Goal: Find specific page/section

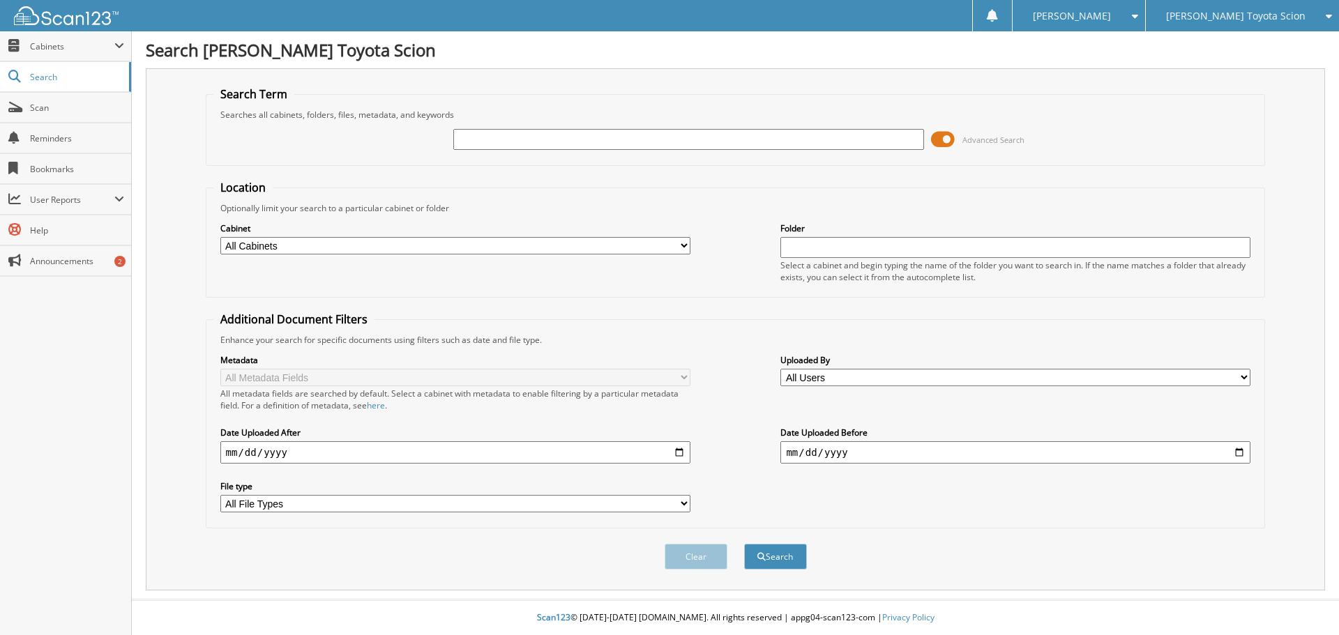
click at [520, 133] on input "text" at bounding box center [688, 139] width 470 height 21
type input "083434"
click at [765, 554] on button "Search" at bounding box center [775, 557] width 63 height 26
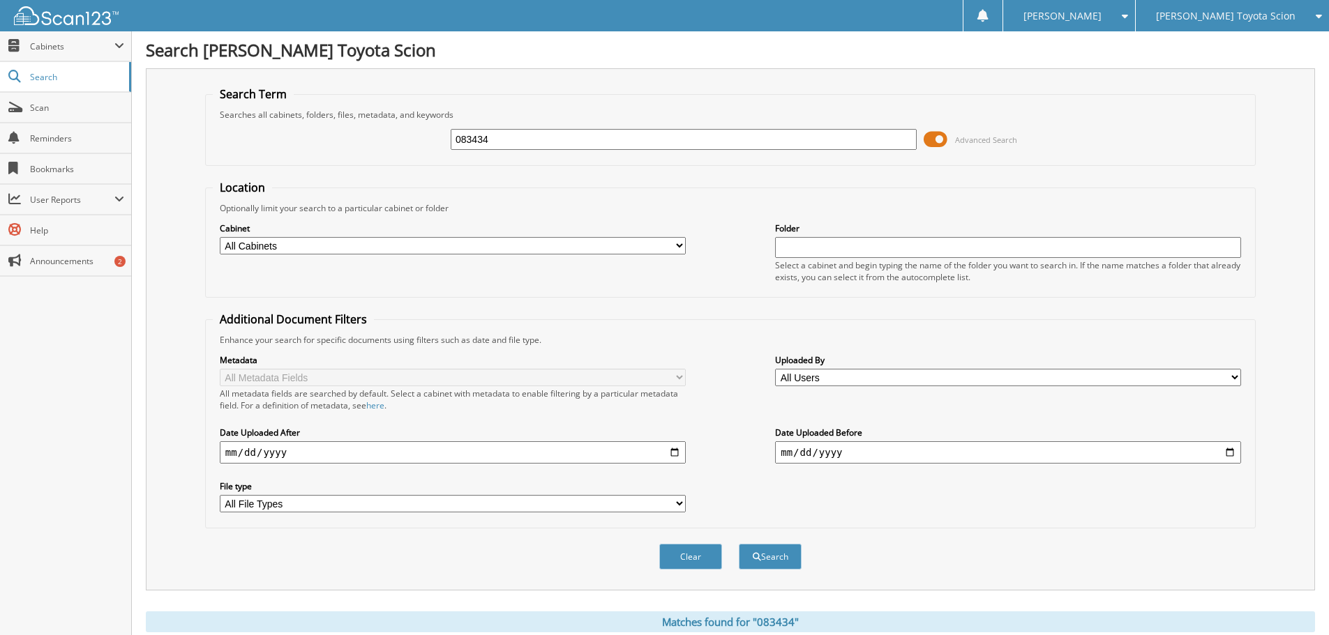
drag, startPoint x: 513, startPoint y: 139, endPoint x: 365, endPoint y: 129, distance: 148.9
click at [365, 129] on div "083434 Advanced Search" at bounding box center [730, 140] width 1035 height 38
paste input "202605"
type input "202605"
click at [769, 553] on button "Search" at bounding box center [770, 557] width 63 height 26
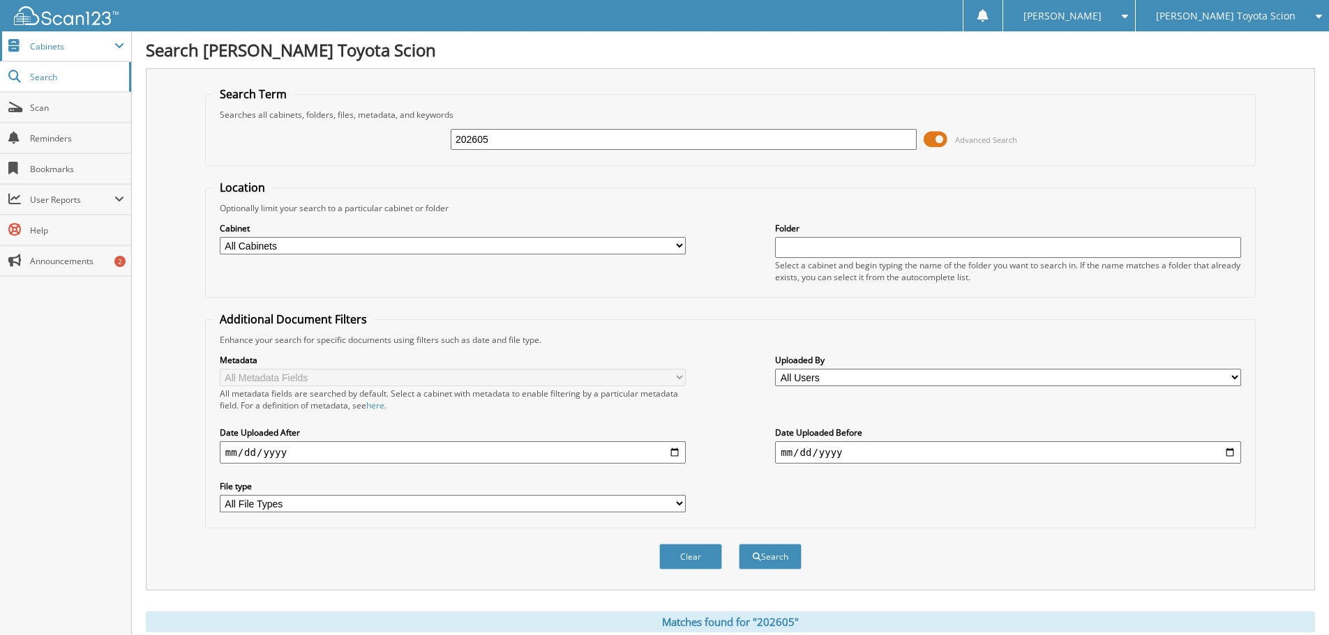
click at [53, 42] on span "Cabinets" at bounding box center [72, 46] width 84 height 12
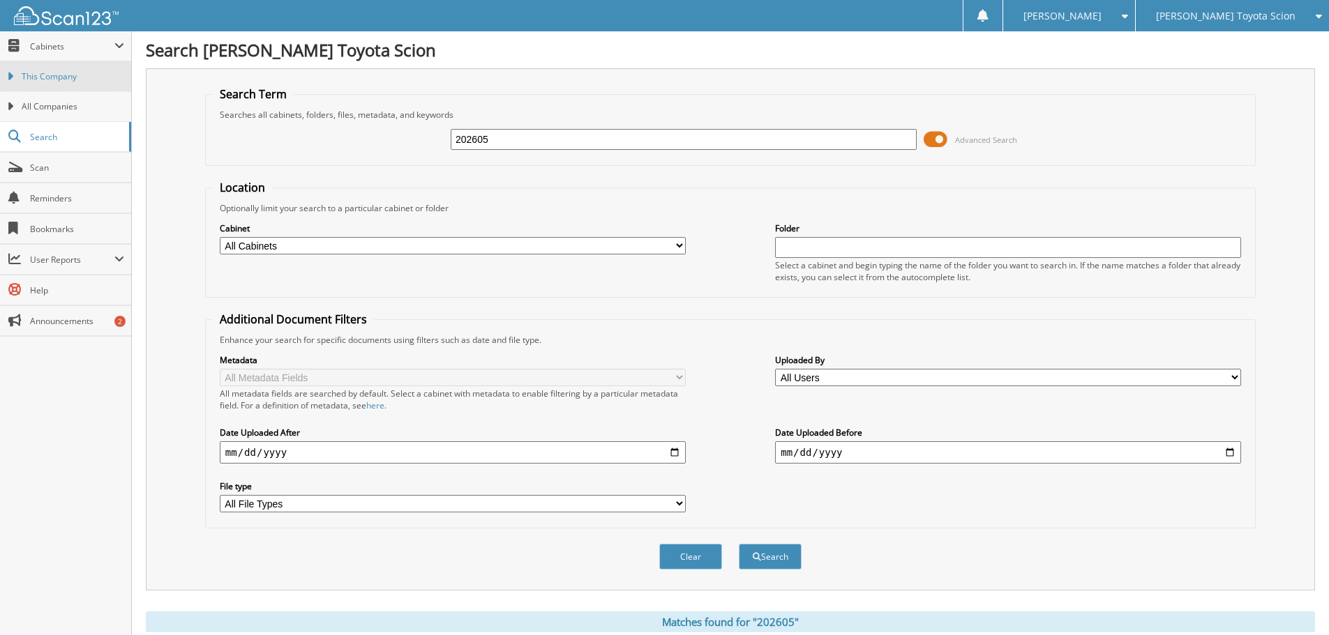
click at [59, 73] on span "This Company" at bounding box center [73, 76] width 103 height 13
